Goal: Task Accomplishment & Management: Manage account settings

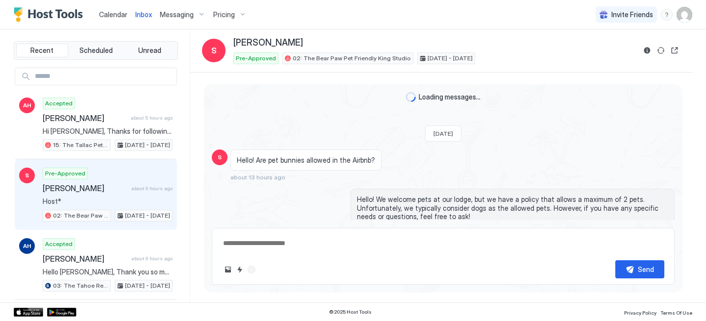
scroll to position [233, 0]
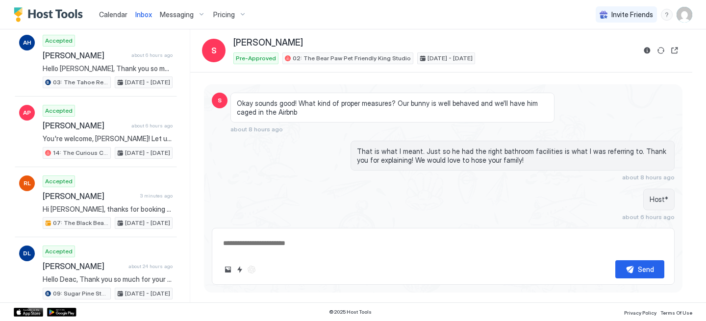
click at [106, 17] on span "Calendar" at bounding box center [113, 14] width 28 height 8
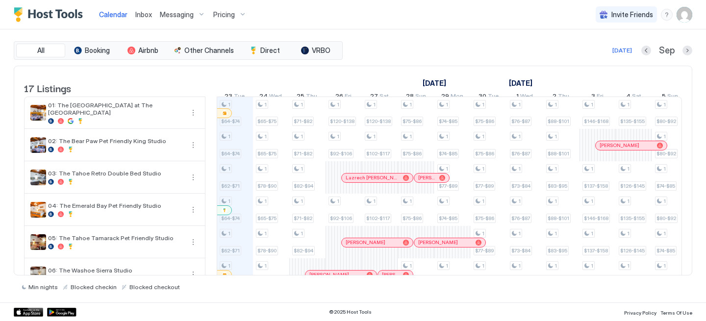
click at [150, 9] on div "Inbox" at bounding box center [143, 14] width 25 height 18
click at [147, 14] on span "Inbox" at bounding box center [143, 14] width 17 height 8
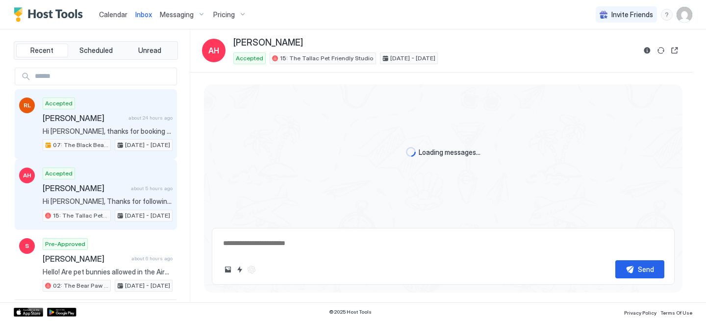
scroll to position [650, 0]
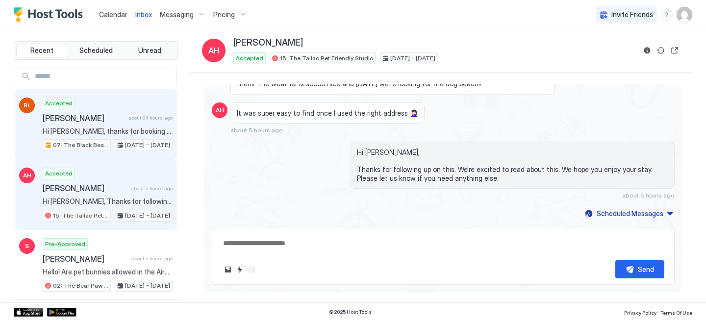
click at [102, 137] on div "Accepted [PERSON_NAME] about 24 hours ago Hi [PERSON_NAME], thanks for booking …" at bounding box center [108, 125] width 130 height 54
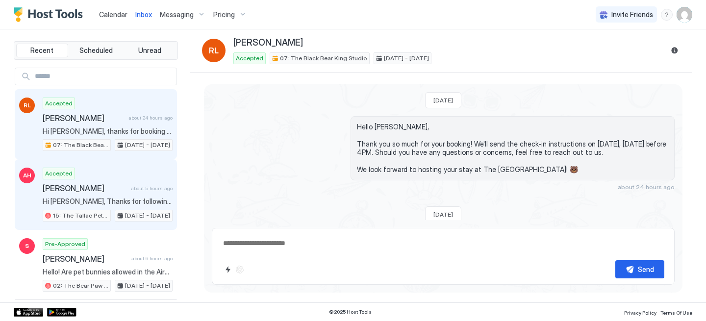
click at [116, 175] on div "Accepted [PERSON_NAME] about 5 hours ago Hi [PERSON_NAME], Thanks for following…" at bounding box center [108, 195] width 130 height 54
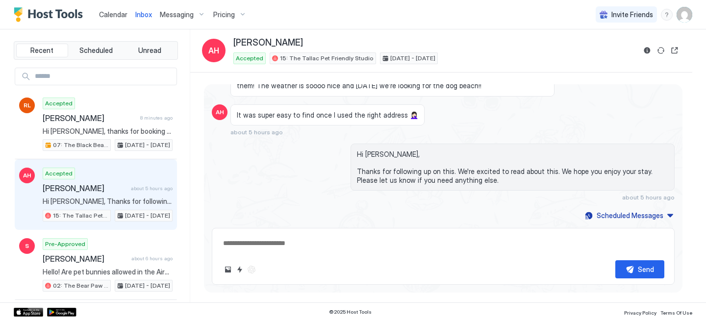
scroll to position [650, 0]
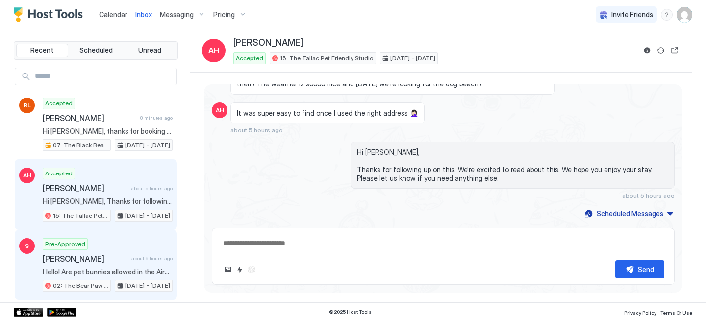
click at [106, 270] on span "Hello! Are pet bunnies allowed in the Airbnb?" at bounding box center [108, 272] width 130 height 9
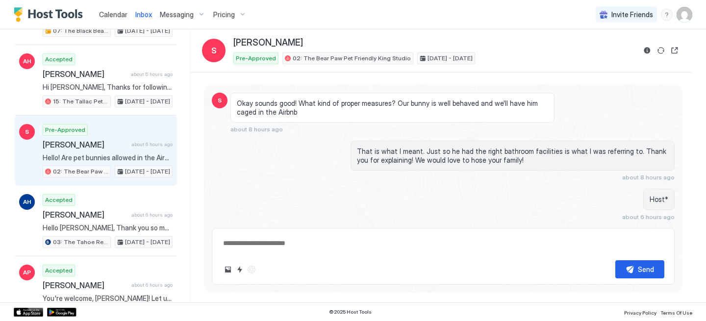
scroll to position [136, 0]
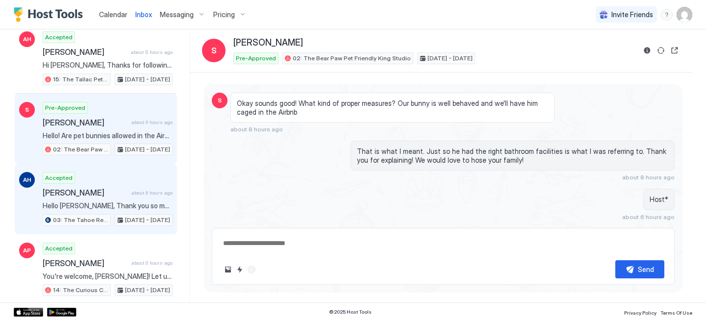
click at [113, 210] on span "Hello [PERSON_NAME], Thank you so much for your booking! We'll send the check-i…" at bounding box center [108, 206] width 130 height 9
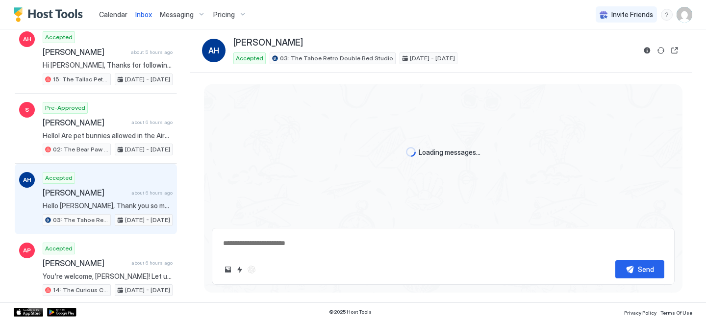
scroll to position [25, 0]
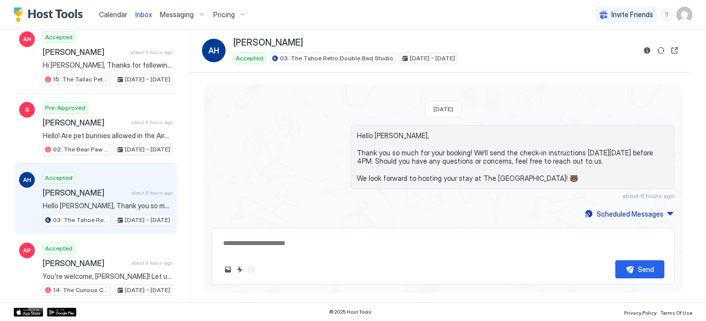
click at [105, 14] on span "Calendar" at bounding box center [113, 14] width 28 height 8
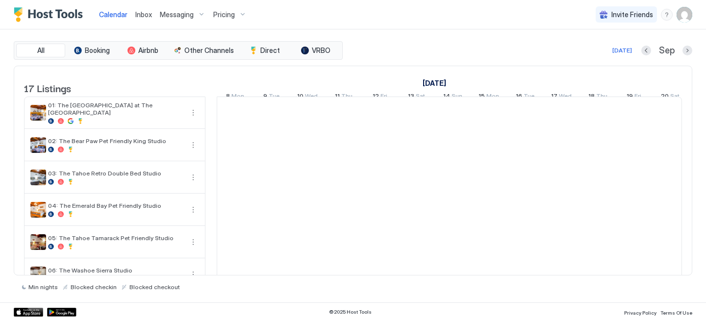
scroll to position [0, 545]
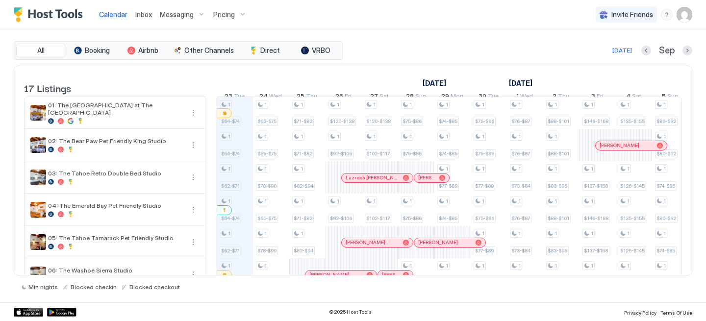
click at [143, 14] on span "Inbox" at bounding box center [143, 14] width 17 height 8
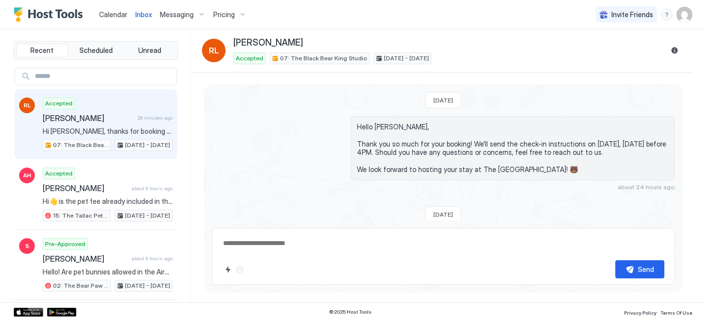
click at [105, 16] on span "Calendar" at bounding box center [113, 14] width 28 height 8
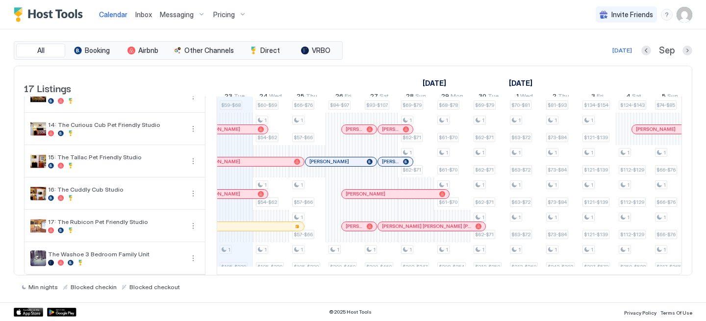
scroll to position [253, 0]
